Goal: Task Accomplishment & Management: Manage account settings

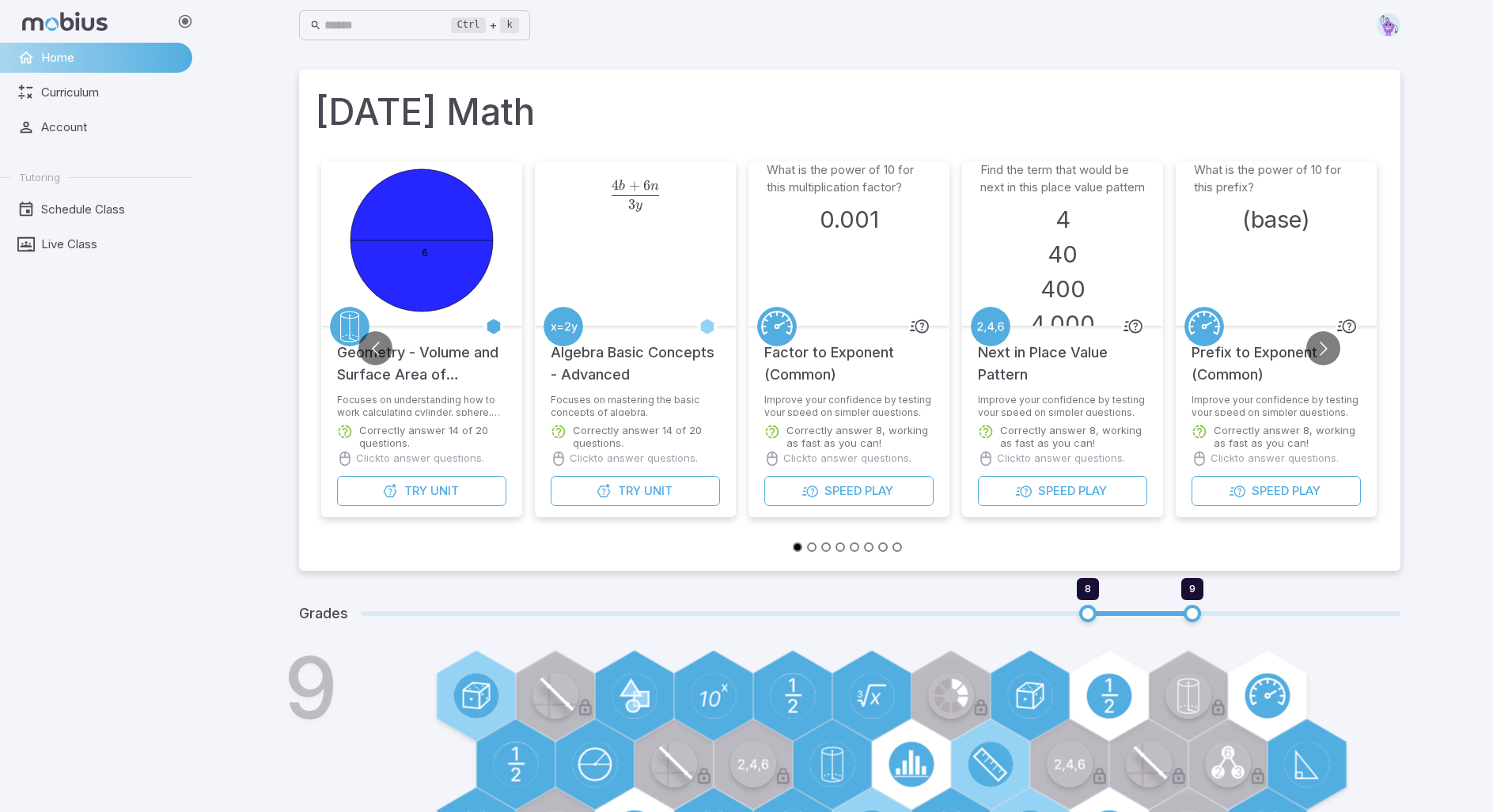
click at [1399, 31] on img at bounding box center [1388, 25] width 24 height 24
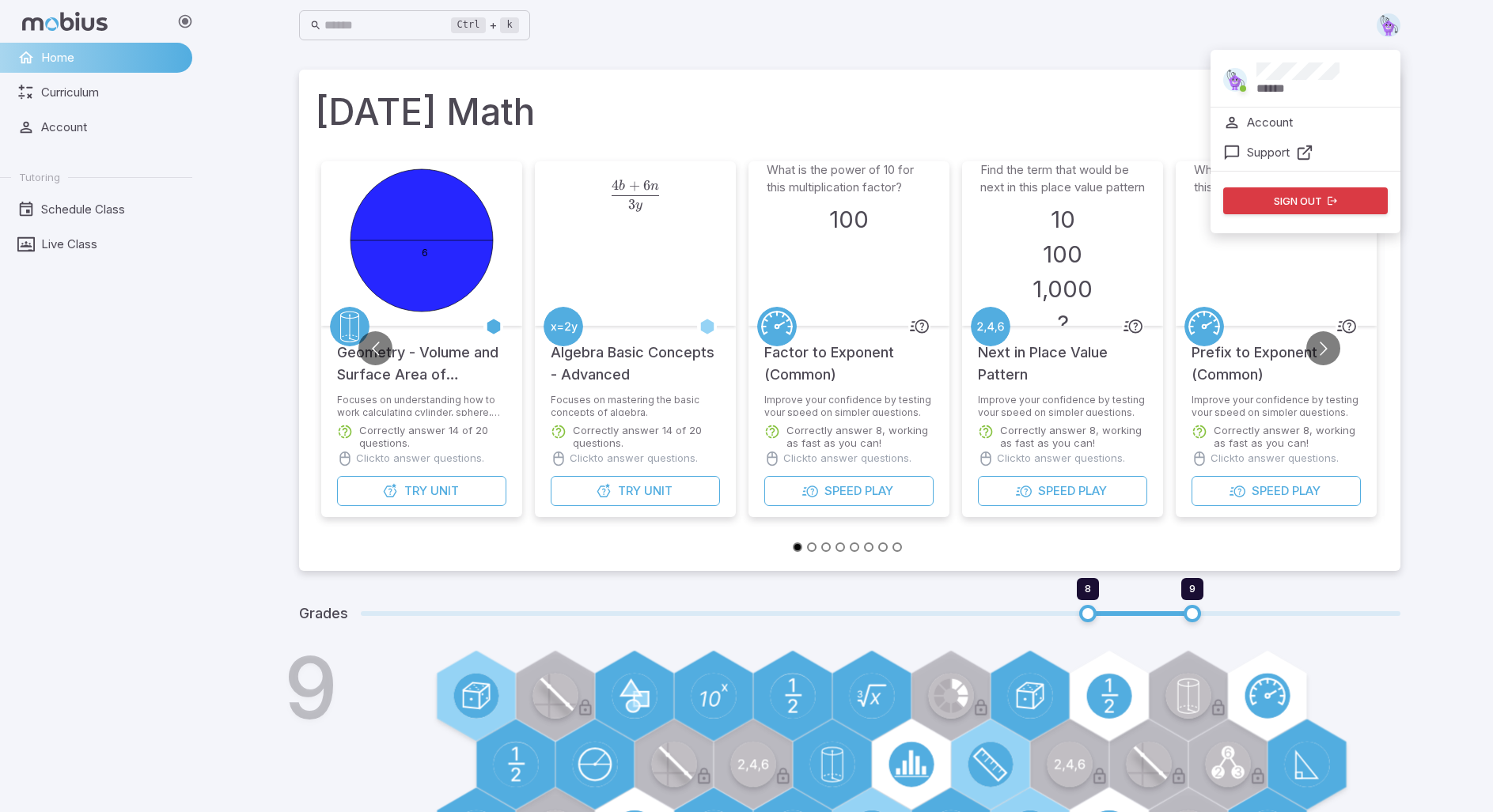
click at [1344, 198] on button "Sign out" at bounding box center [1305, 201] width 164 height 27
